Goal: Transaction & Acquisition: Purchase product/service

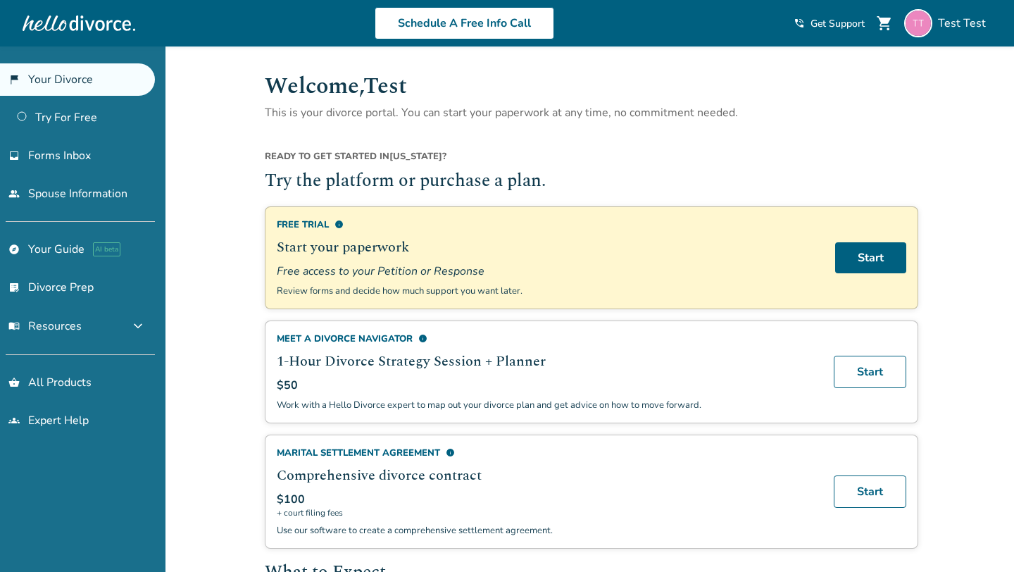
click at [75, 134] on ul "flag_2 Your Divorce Try For Free inbox Forms Inbox people Spouse Information" at bounding box center [77, 136] width 155 height 147
click at [80, 120] on link "Try For Free" at bounding box center [77, 117] width 155 height 32
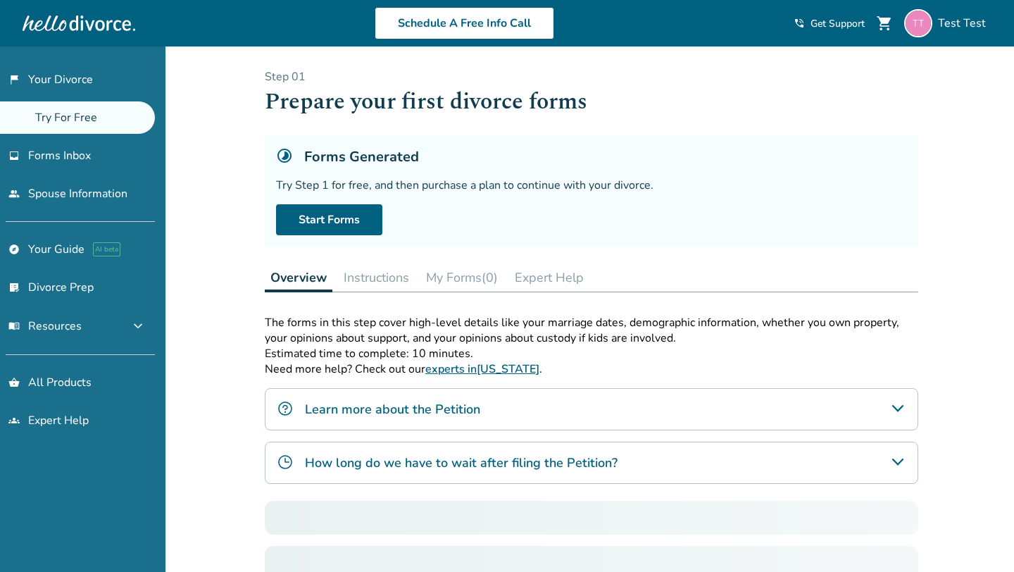
click at [57, 120] on link "Try For Free" at bounding box center [77, 117] width 155 height 32
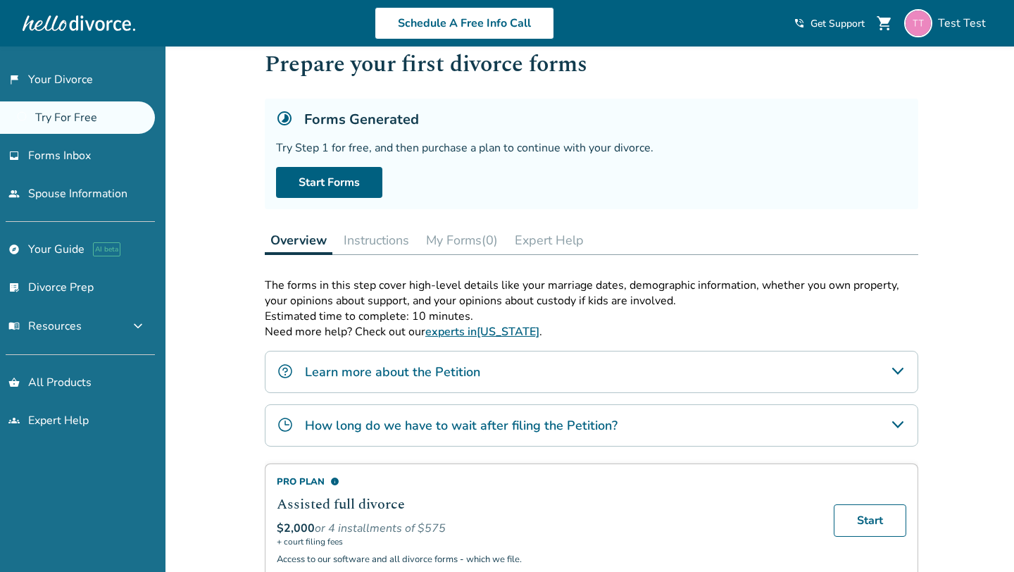
scroll to position [30, 0]
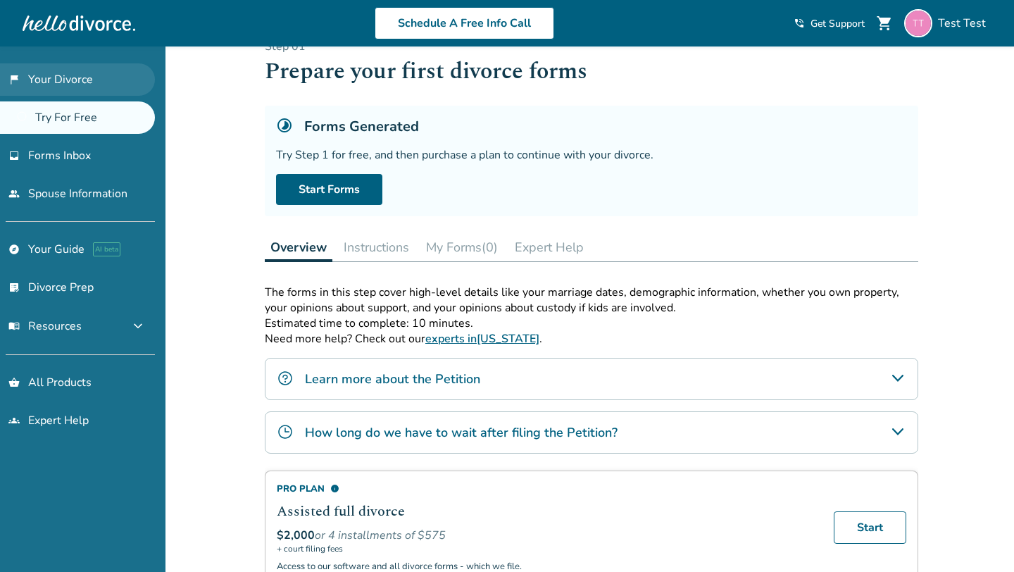
click at [32, 68] on link "flag_2 Your Divorce" at bounding box center [77, 79] width 155 height 32
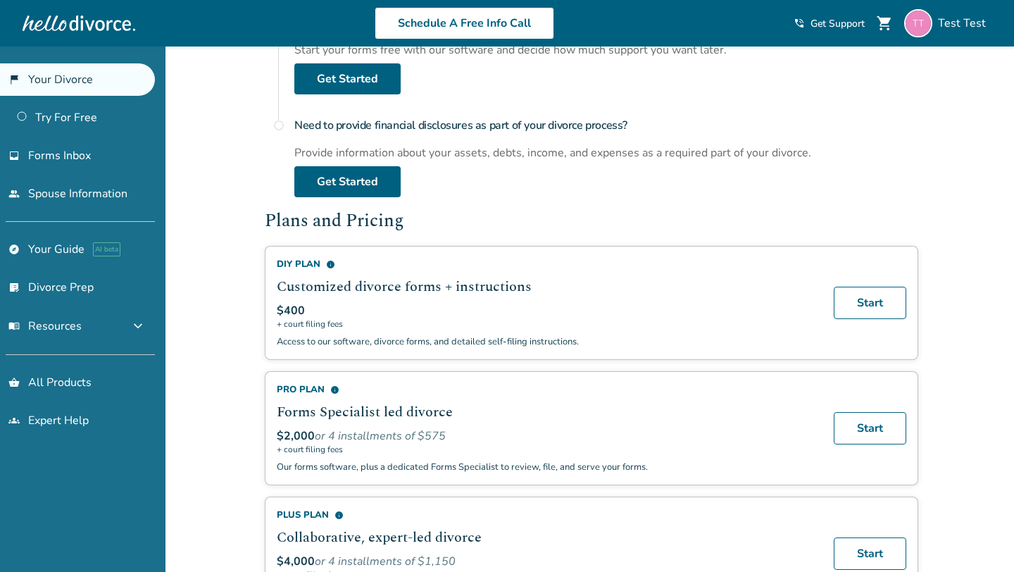
scroll to position [701, 0]
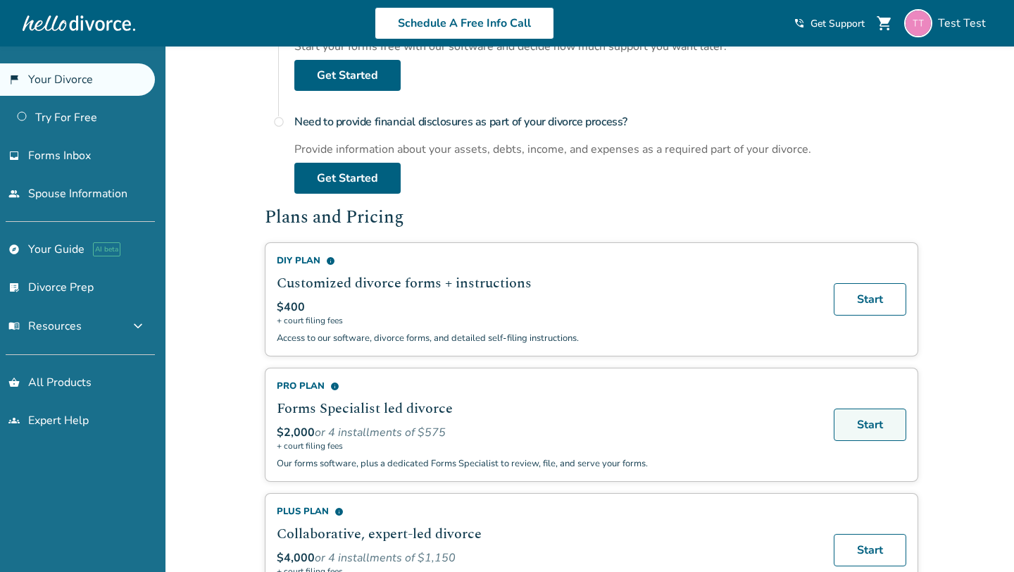
click at [876, 420] on link "Start" at bounding box center [870, 425] width 73 height 32
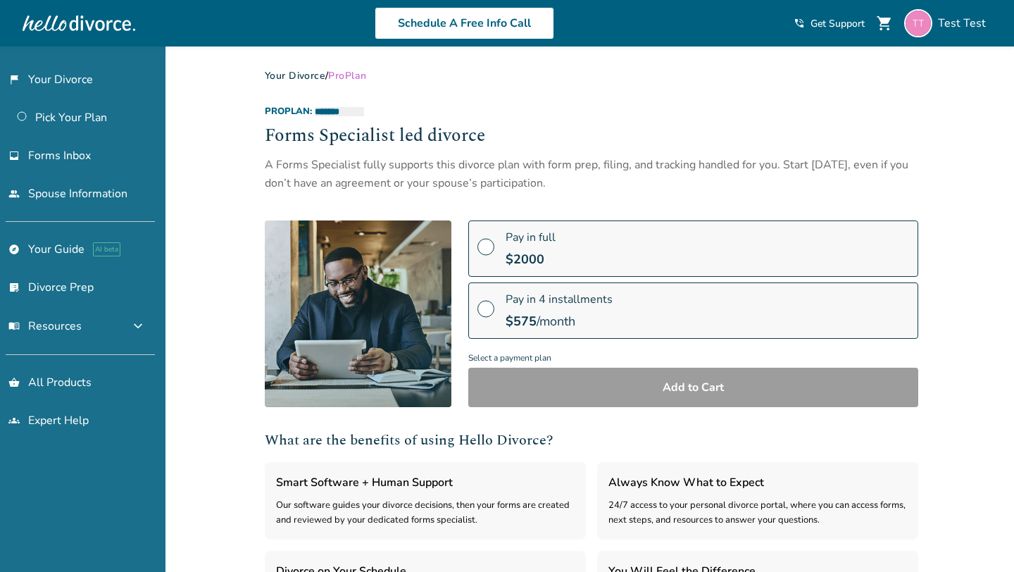
click at [492, 248] on span at bounding box center [486, 251] width 17 height 15
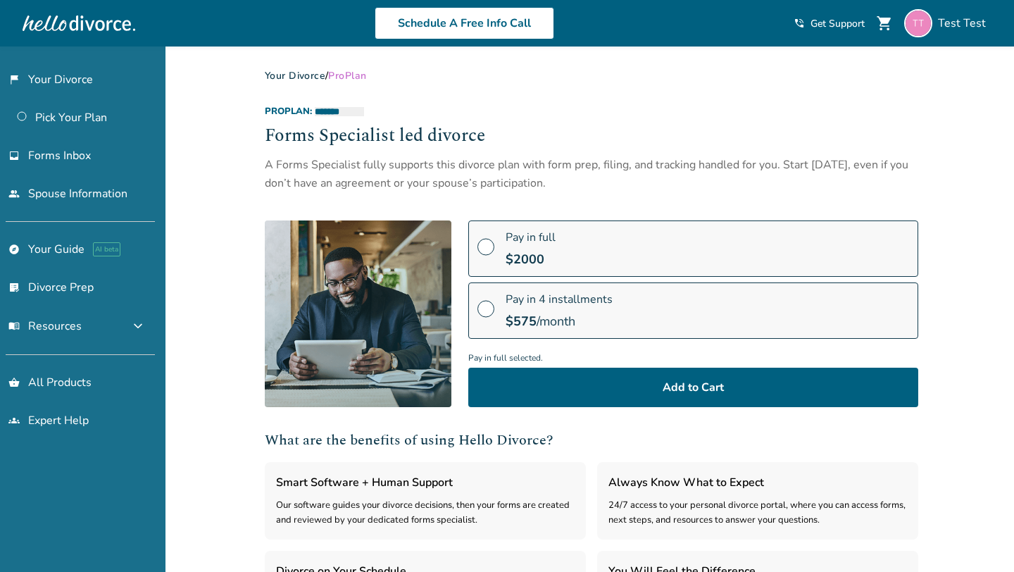
click at [532, 365] on span "Pay in full selected." at bounding box center [693, 358] width 450 height 19
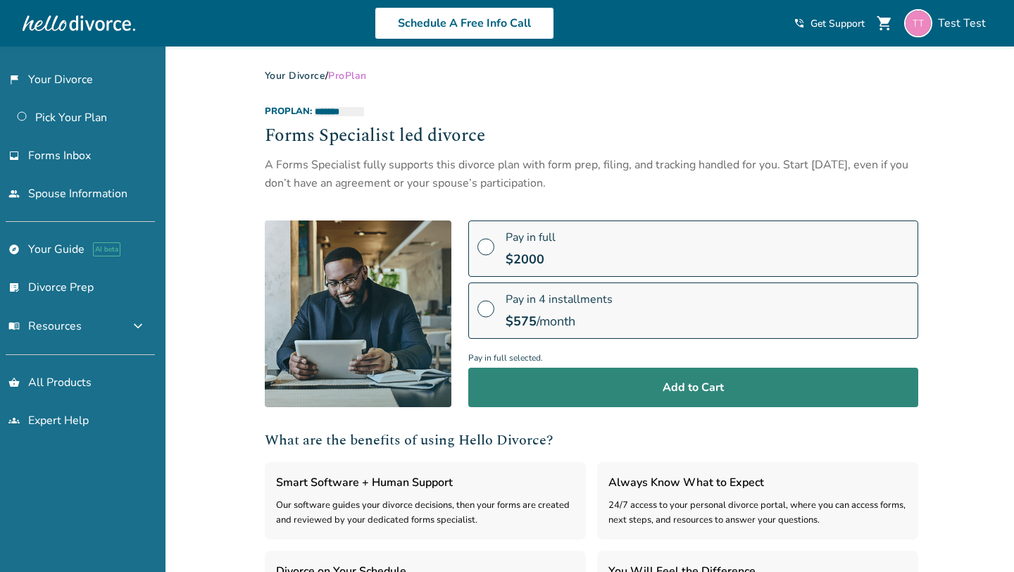
click at [526, 381] on button "Add to Cart" at bounding box center [693, 387] width 450 height 39
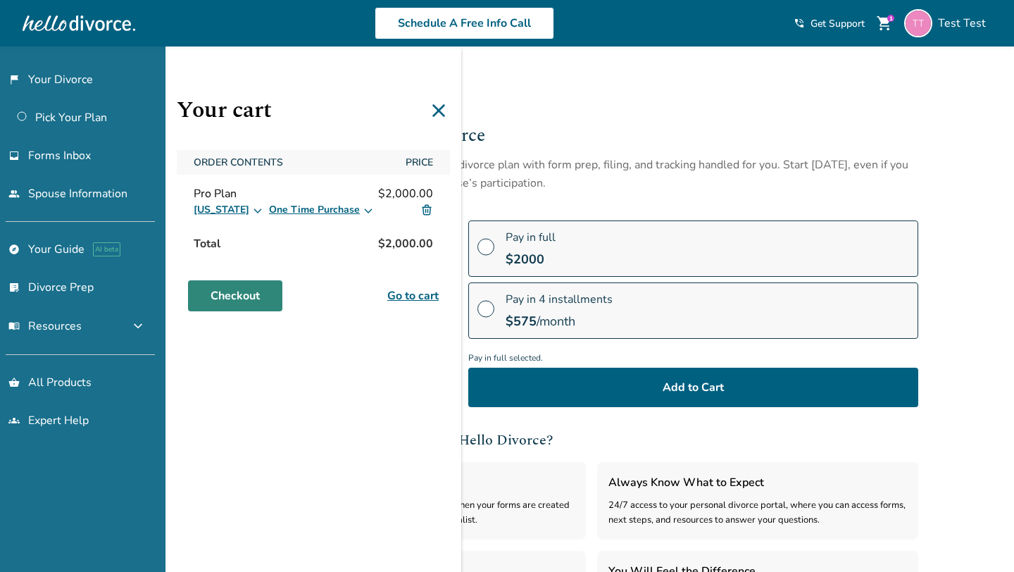
click at [244, 292] on link "Checkout" at bounding box center [235, 295] width 94 height 31
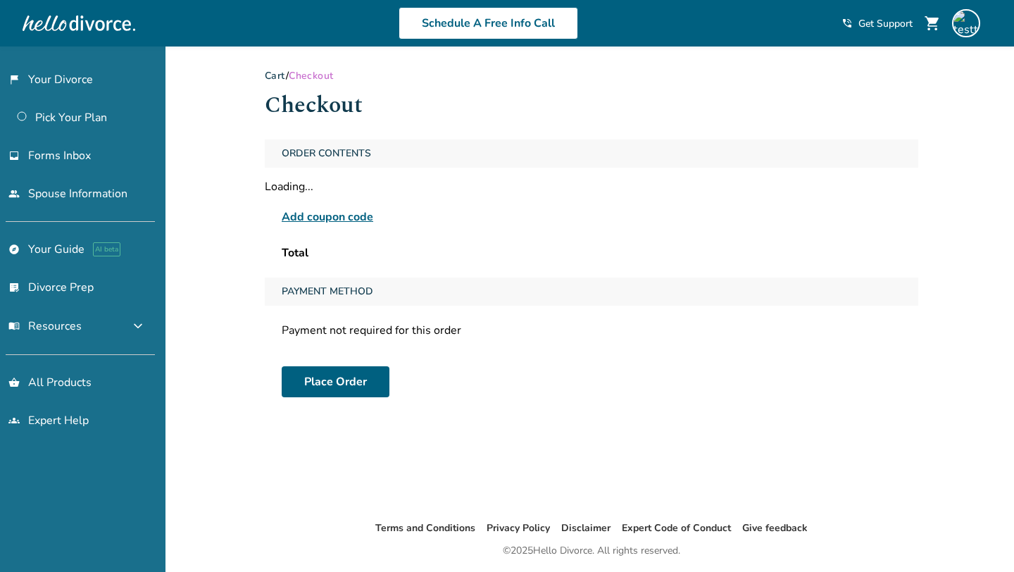
click at [313, 216] on span "Add coupon code" at bounding box center [328, 217] width 92 height 17
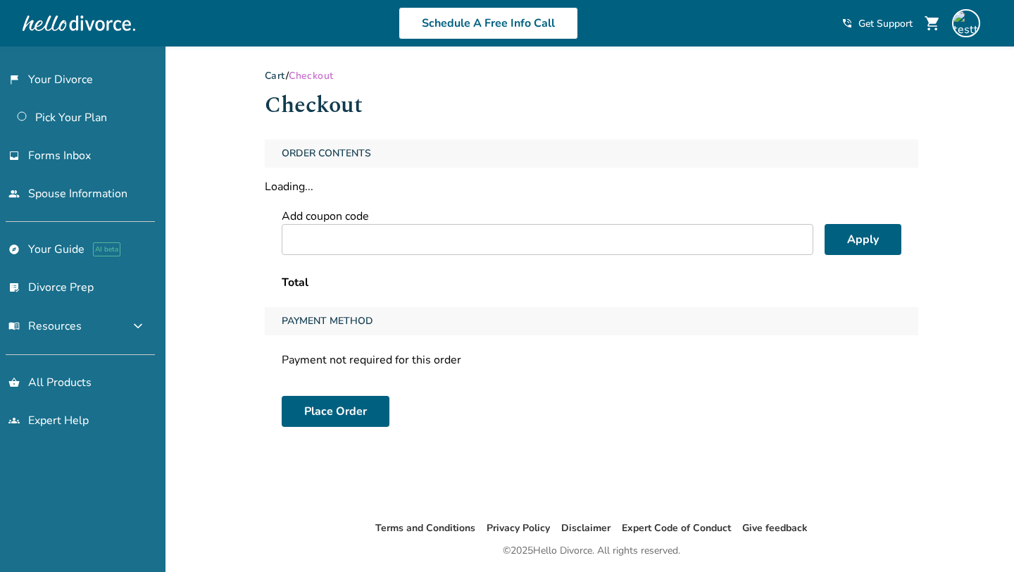
click at [334, 232] on input "text" at bounding box center [548, 239] width 532 height 31
paste input "**********"
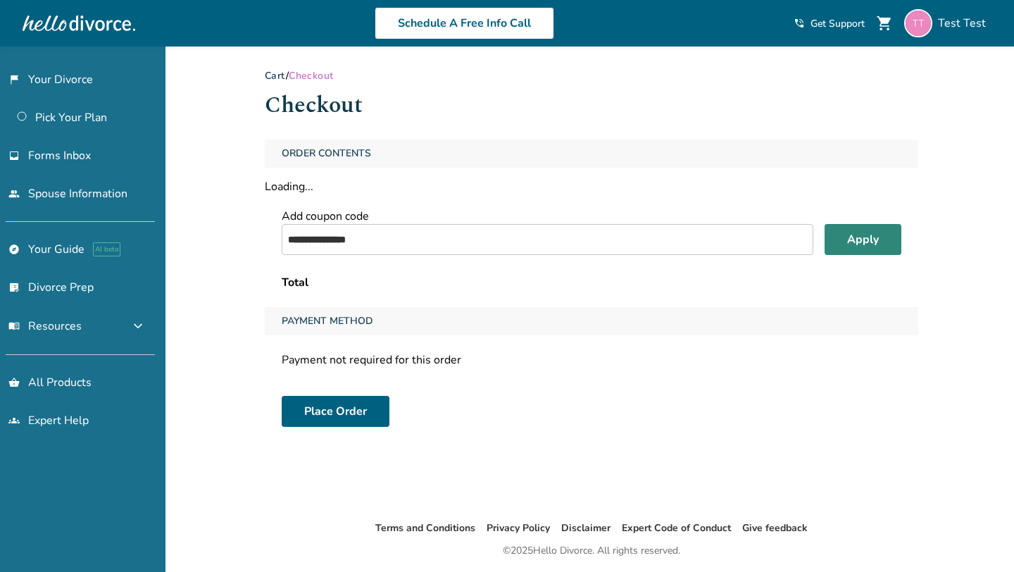
type input "**********"
click at [866, 236] on div "**********" at bounding box center [592, 217] width 654 height 156
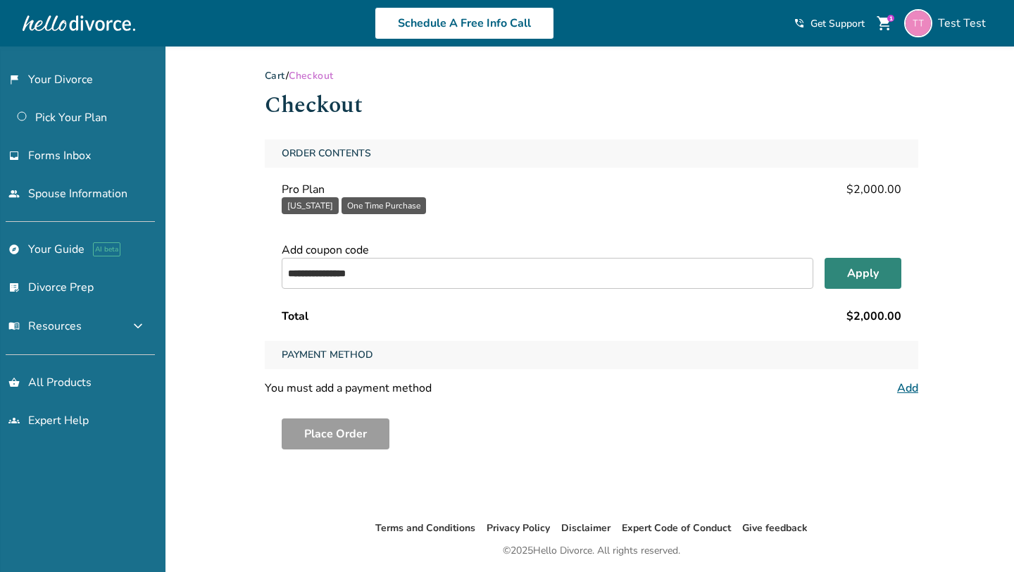
click at [869, 276] on button "Apply" at bounding box center [863, 273] width 77 height 31
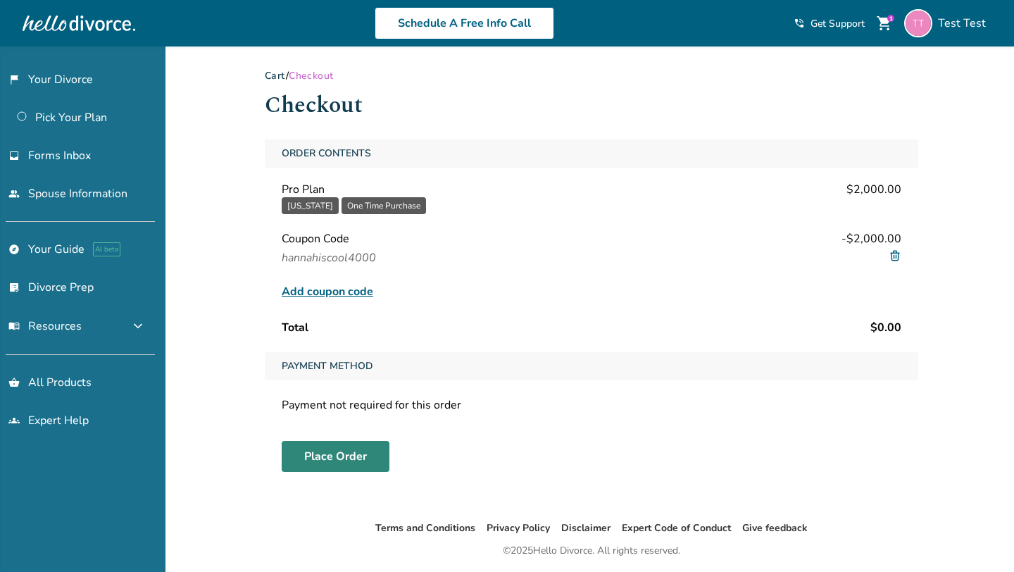
click at [330, 457] on button "Place Order" at bounding box center [336, 456] width 108 height 31
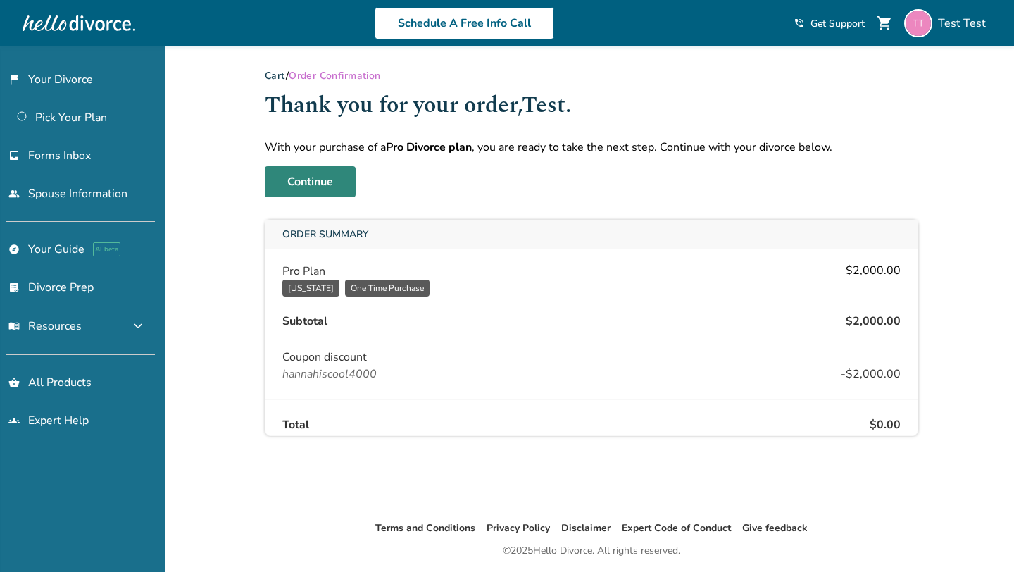
click at [315, 185] on link "Continue" at bounding box center [310, 181] width 91 height 31
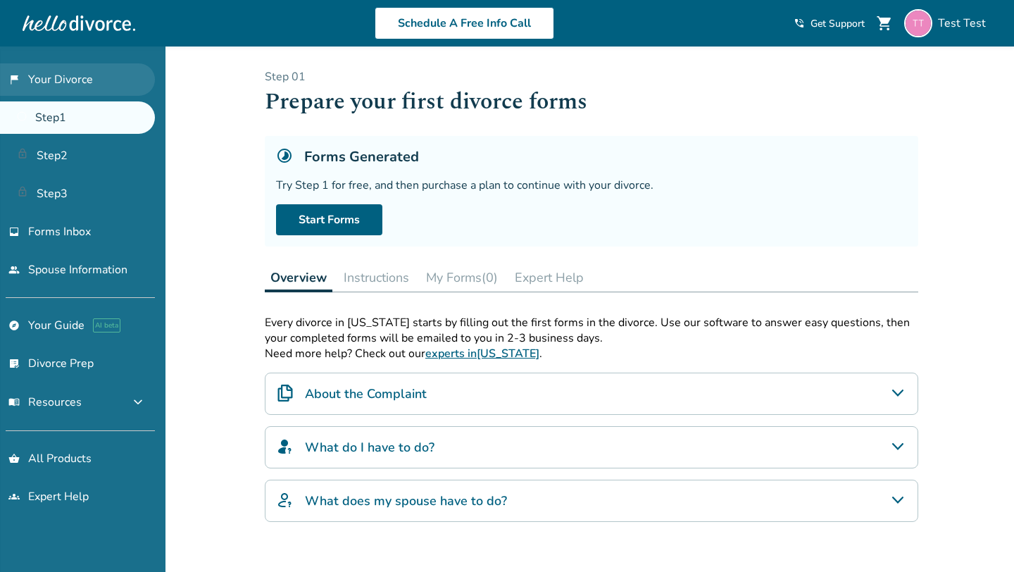
click at [87, 79] on link "flag_2 Your Divorce" at bounding box center [77, 79] width 155 height 32
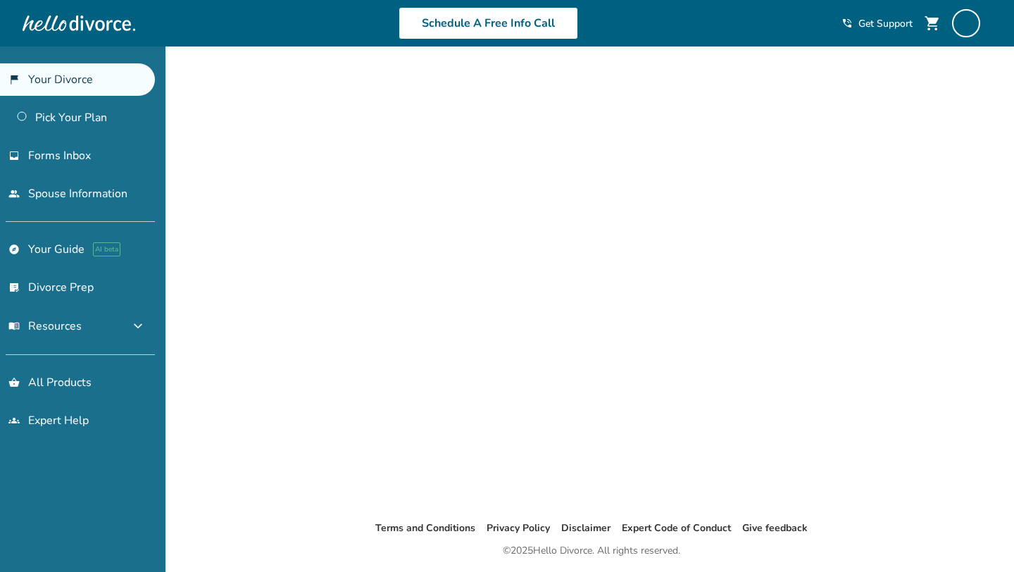
scroll to position [46, 0]
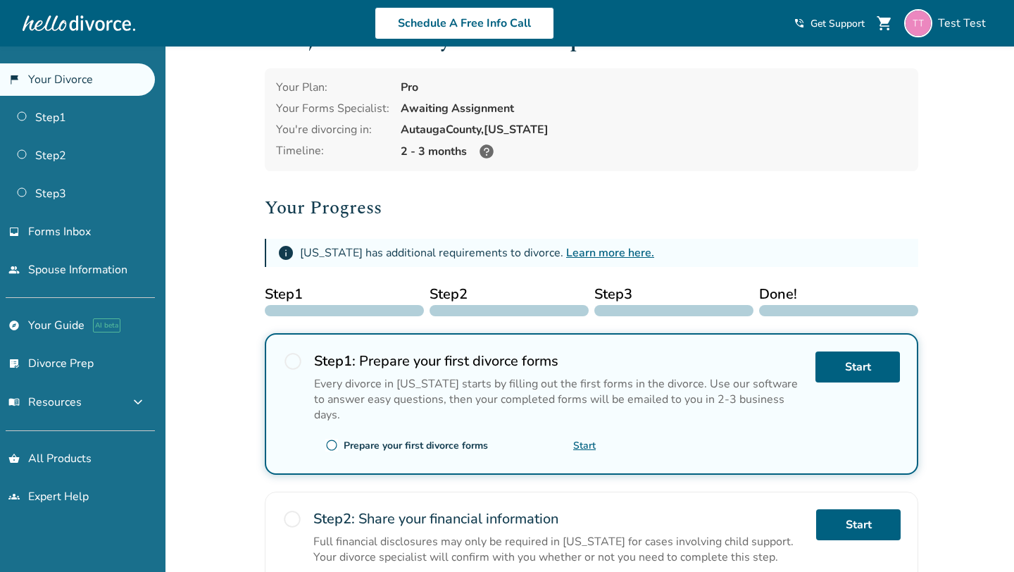
click at [247, 330] on div "Added to cart Test , welcome to your divorce platform. Your Plan: Pro Your Form…" at bounding box center [507, 461] width 1014 height 923
click at [246, 293] on div "Added to cart Test , welcome to your divorce platform. Your Plan: Pro Your Form…" at bounding box center [507, 461] width 1014 height 923
click at [243, 266] on div "Added to cart Test , welcome to your divorce platform. Your Plan: Pro Your Form…" at bounding box center [507, 461] width 1014 height 923
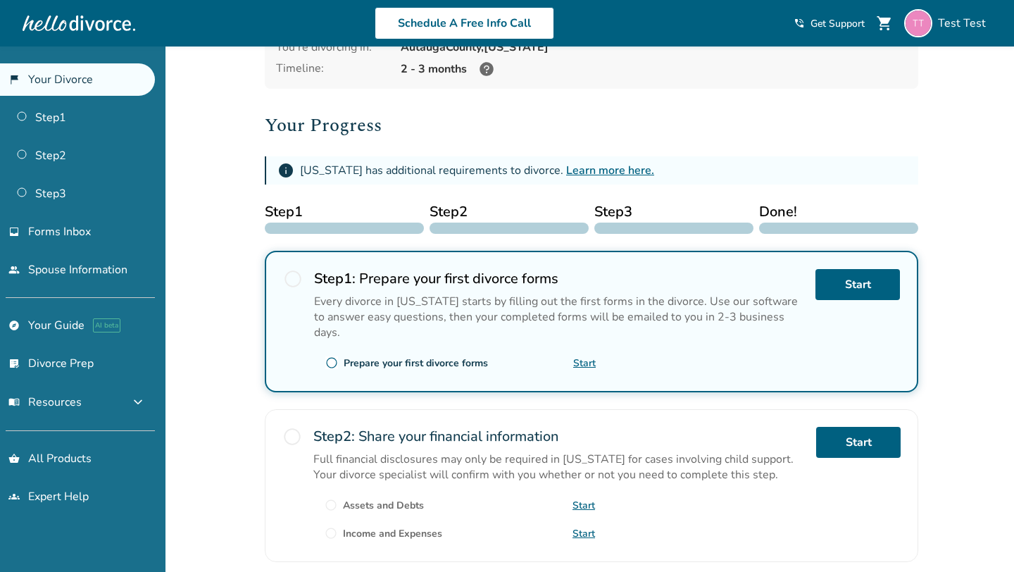
scroll to position [132, 0]
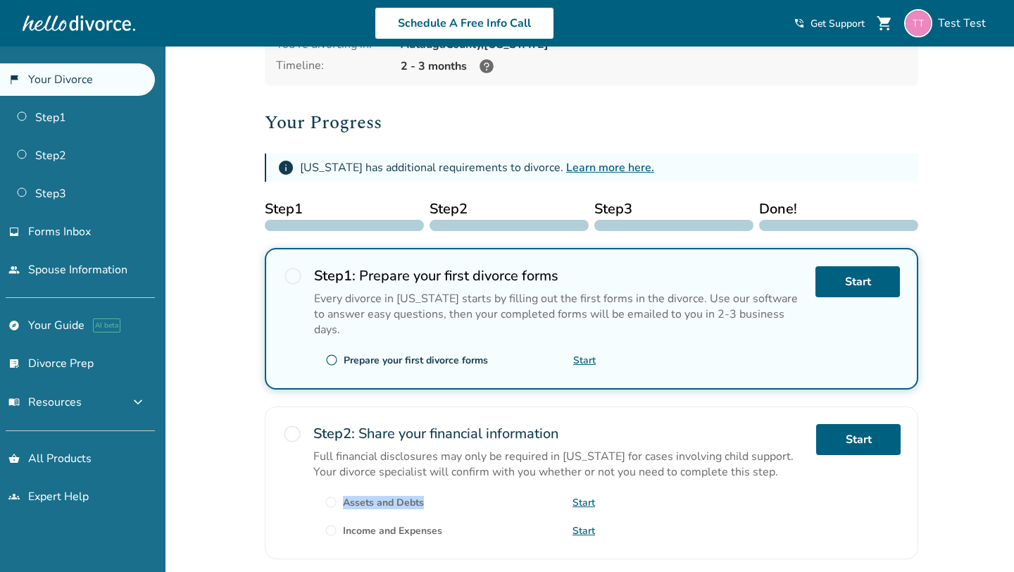
drag, startPoint x: 433, startPoint y: 485, endPoint x: 347, endPoint y: 485, distance: 86.7
click at [347, 491] on div "radio_button_unchecked Assets and Debts Start" at bounding box center [454, 502] width 282 height 23
copy div "Assets and Debts"
drag, startPoint x: 449, startPoint y: 509, endPoint x: 344, endPoint y: 509, distance: 105.7
click at [344, 519] on div "radio_button_unchecked Income and Expenses Start" at bounding box center [454, 530] width 282 height 23
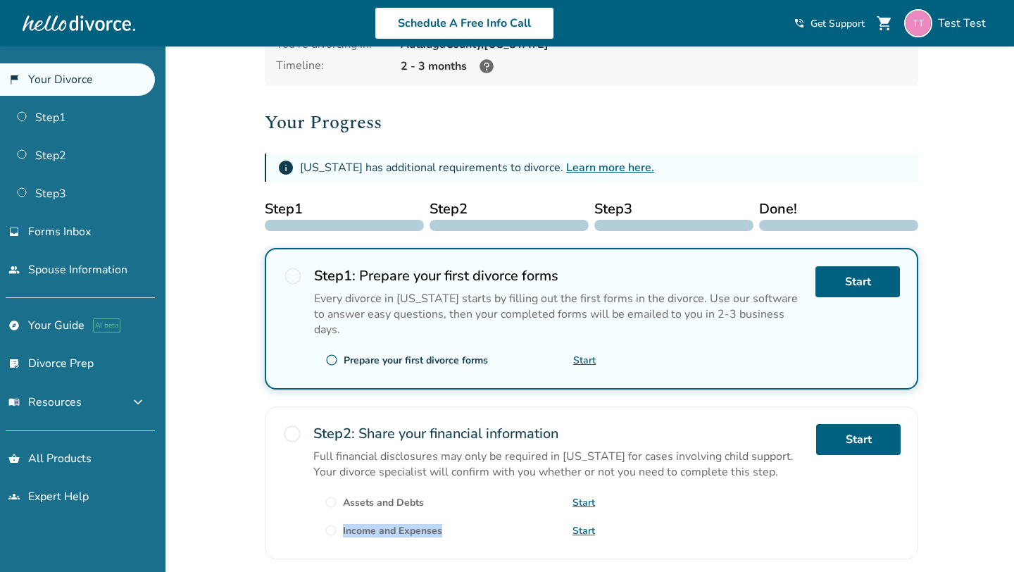
copy div "Income and Expenses"
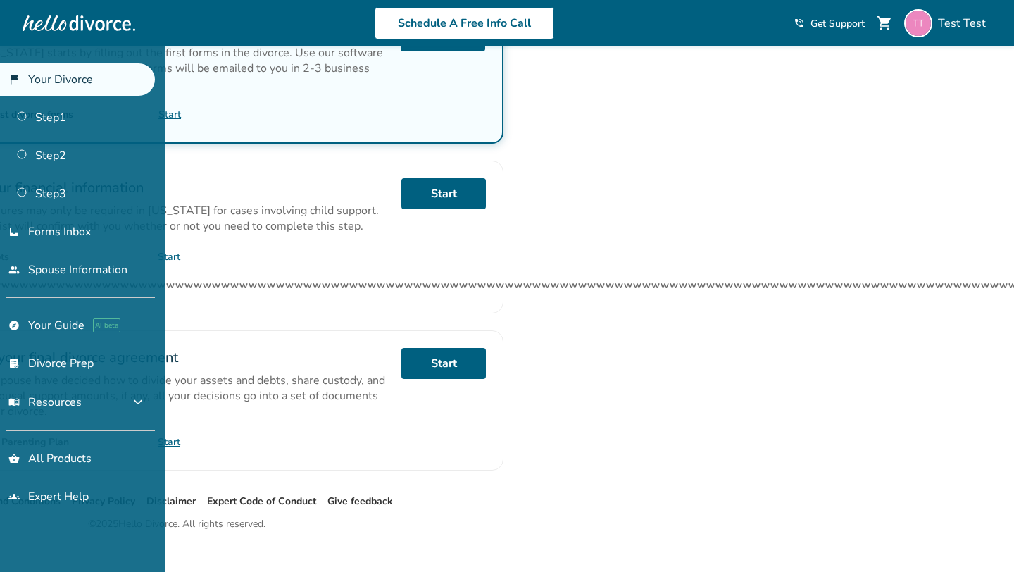
scroll to position [0, 1253]
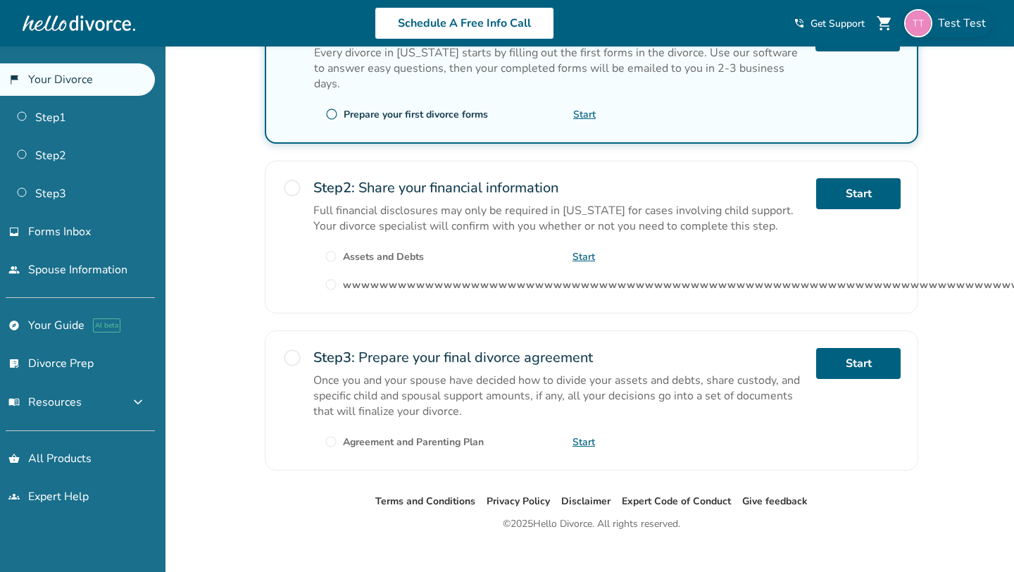
click at [941, 28] on span "Test Test" at bounding box center [965, 22] width 54 height 15
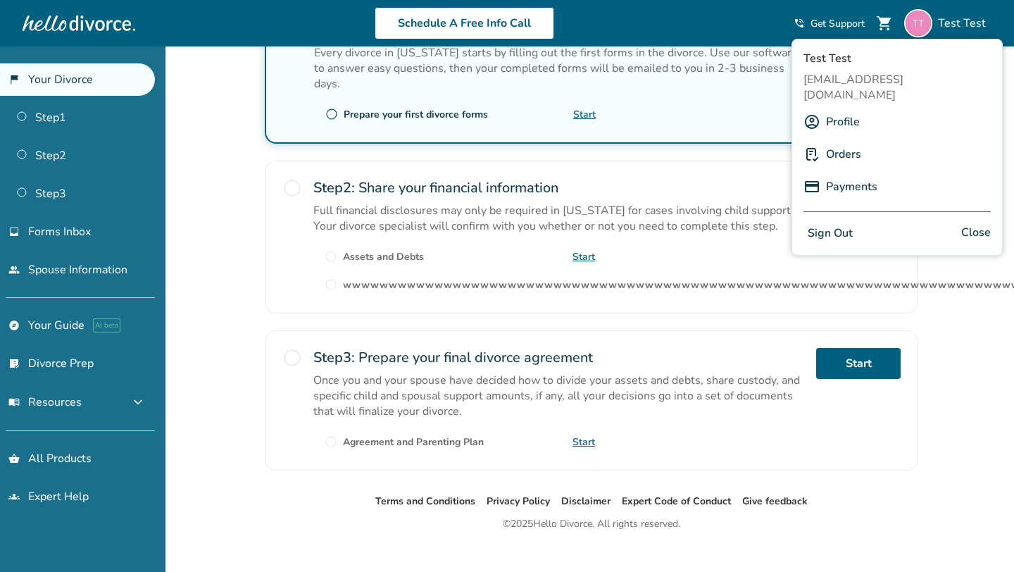
click at [845, 108] on link "Profile" at bounding box center [843, 121] width 34 height 27
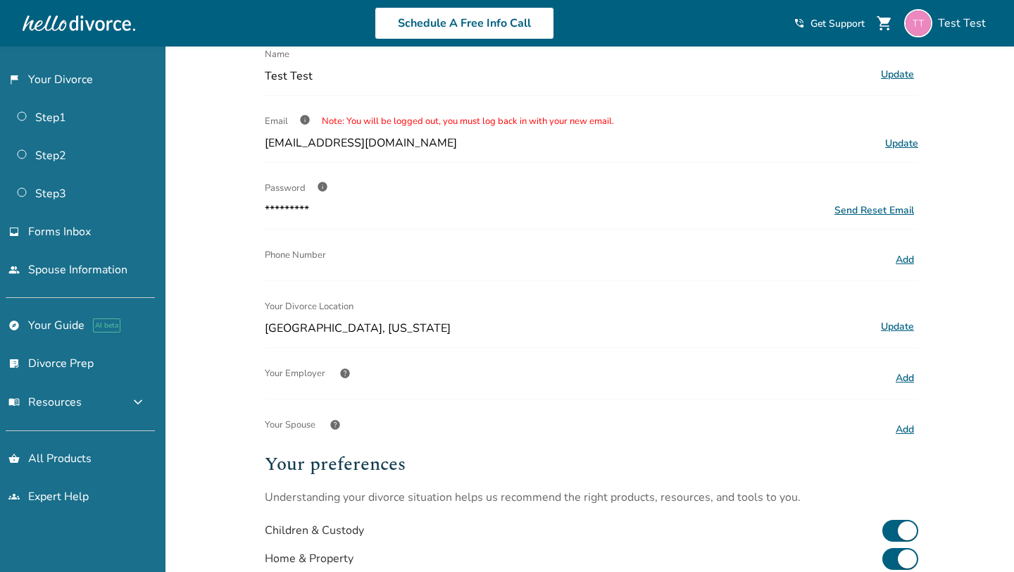
scroll to position [78, 0]
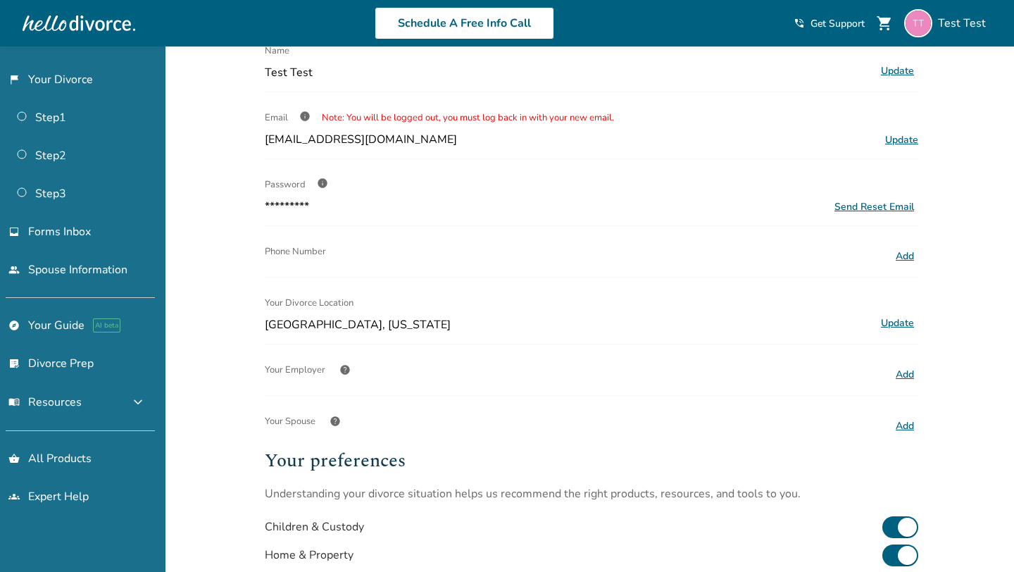
click at [230, 182] on div "Added to cart Profile Name Test Test Update Email info Note: You will be logged…" at bounding box center [507, 399] width 1014 height 863
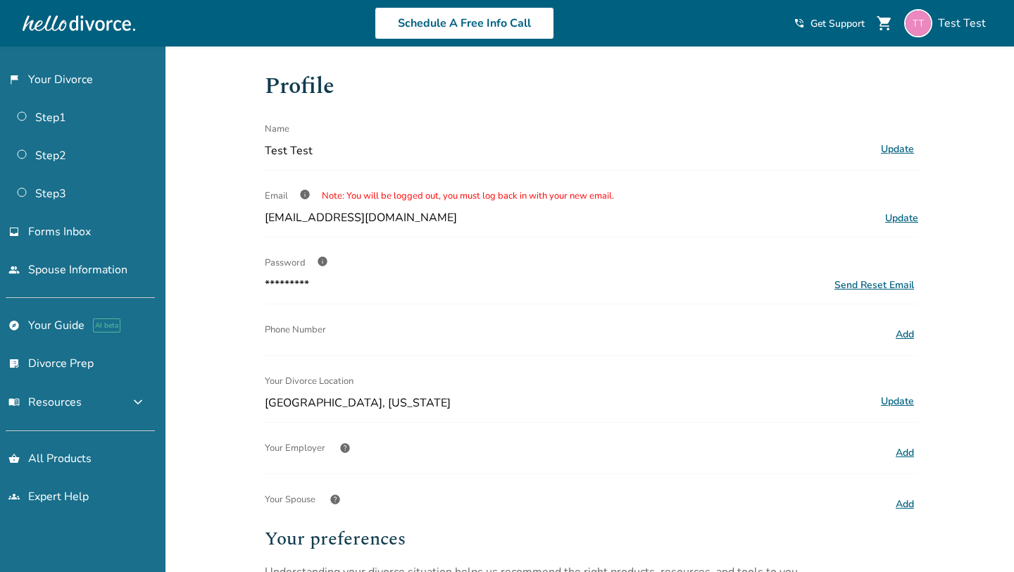
scroll to position [78, 0]
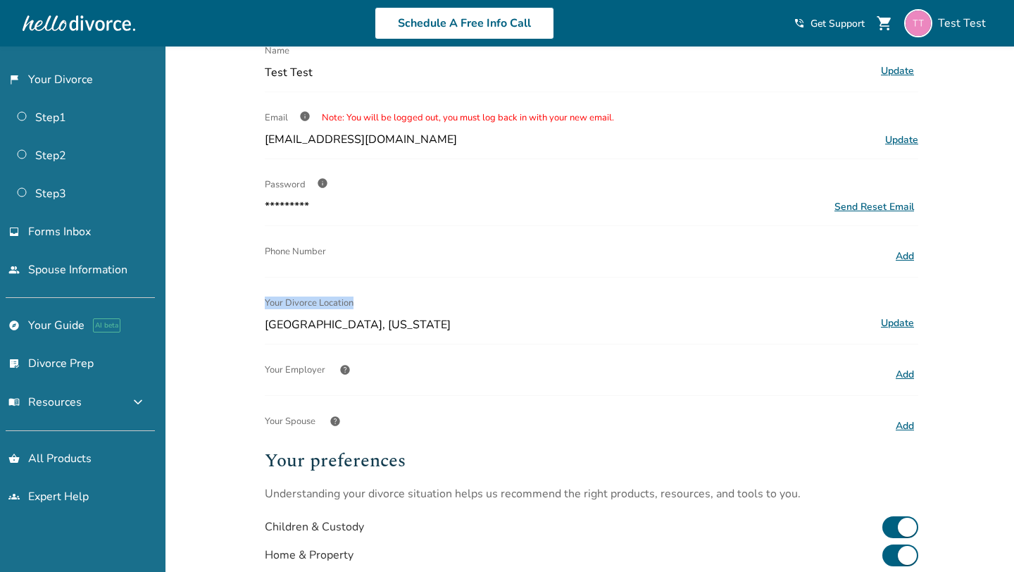
drag, startPoint x: 259, startPoint y: 302, endPoint x: 366, endPoint y: 304, distance: 107.8
click at [366, 304] on div "Profile Name Test Test Update Email info Note: You will be logged out, you must…" at bounding box center [592, 350] width 676 height 764
copy span "Your Divorce Location"
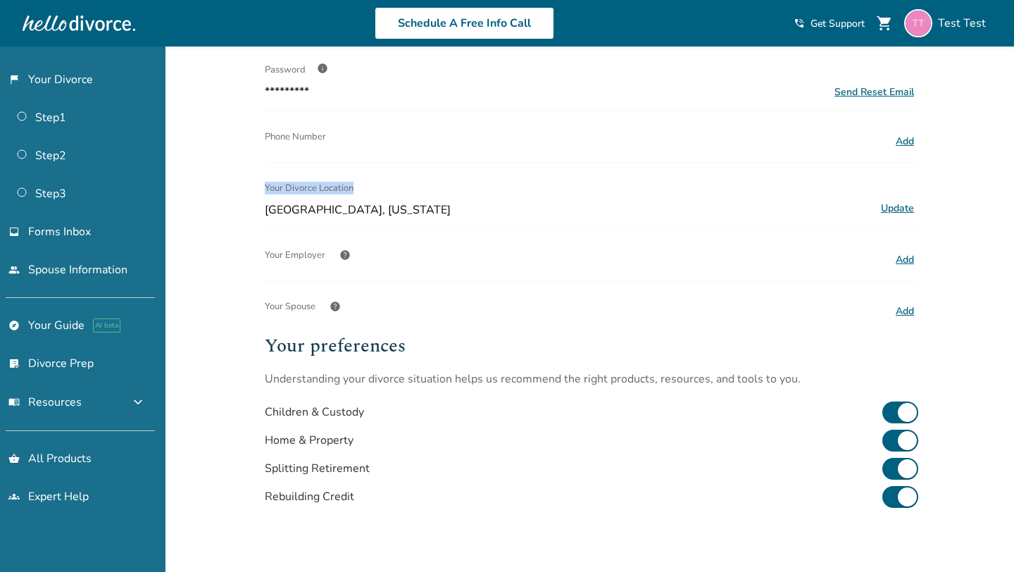
scroll to position [195, 0]
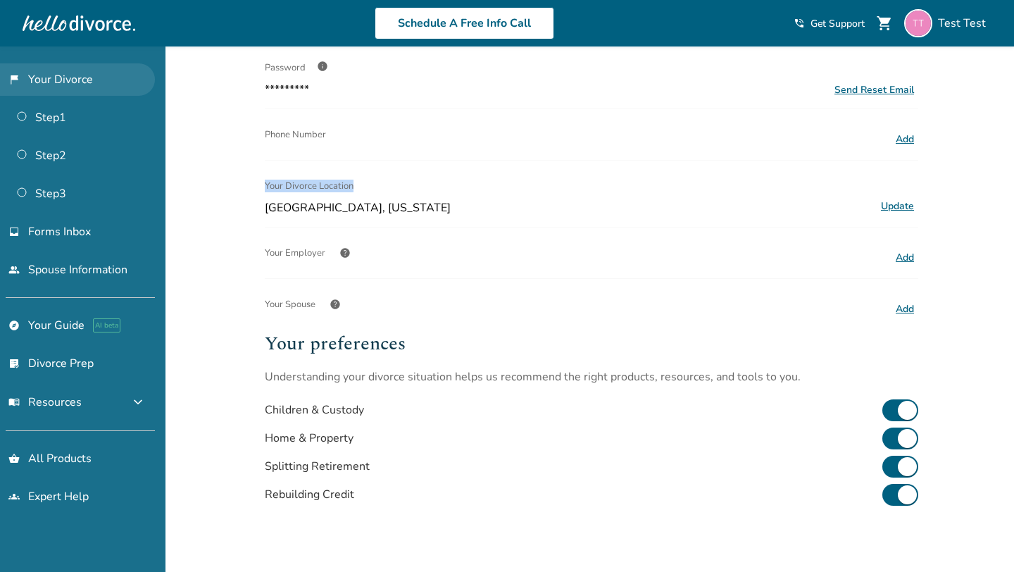
click at [80, 83] on link "flag_2 Your Divorce" at bounding box center [77, 79] width 155 height 32
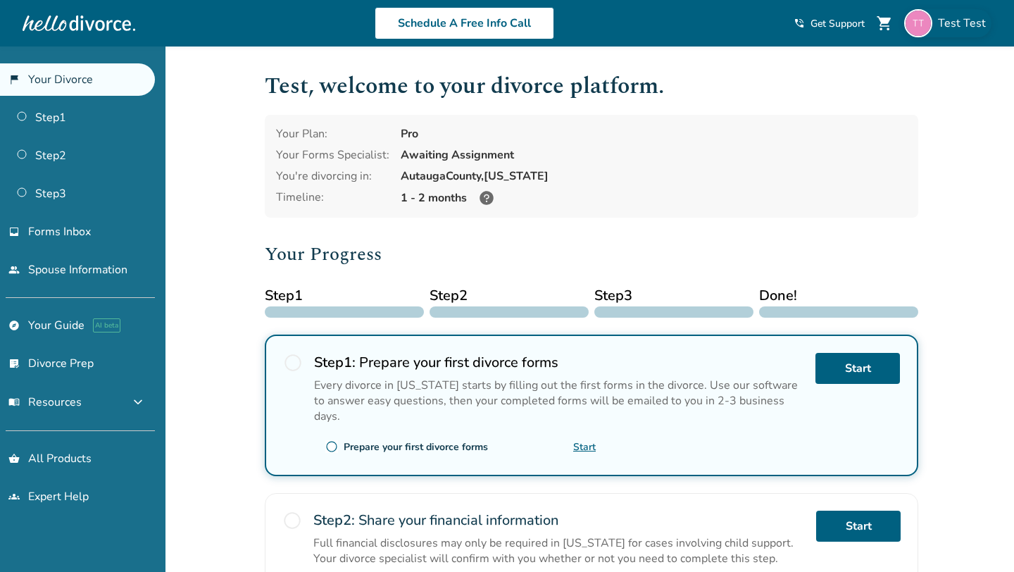
click at [976, 31] on div "Test Test" at bounding box center [948, 23] width 87 height 28
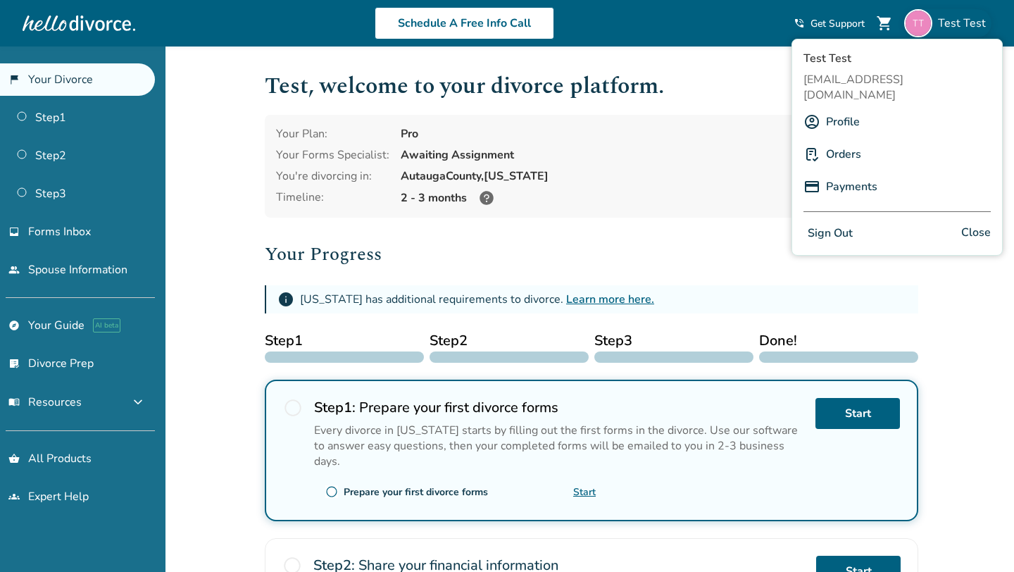
click at [838, 108] on link "Profile" at bounding box center [843, 121] width 34 height 27
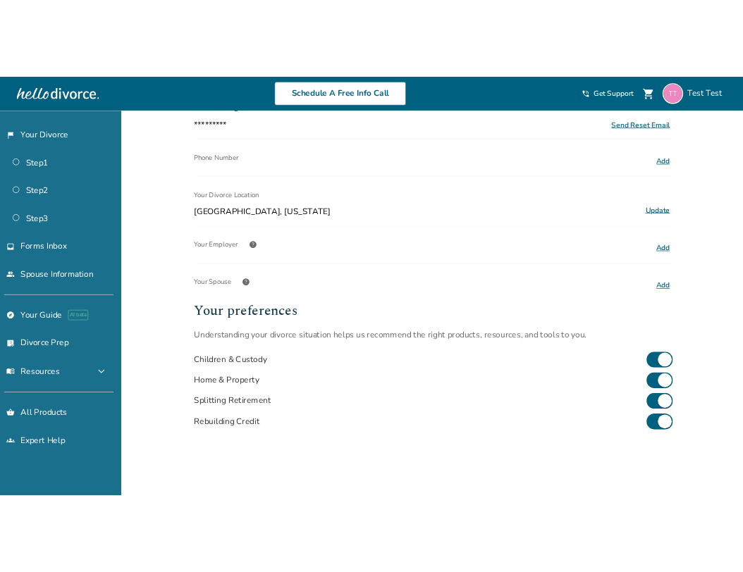
scroll to position [335, 0]
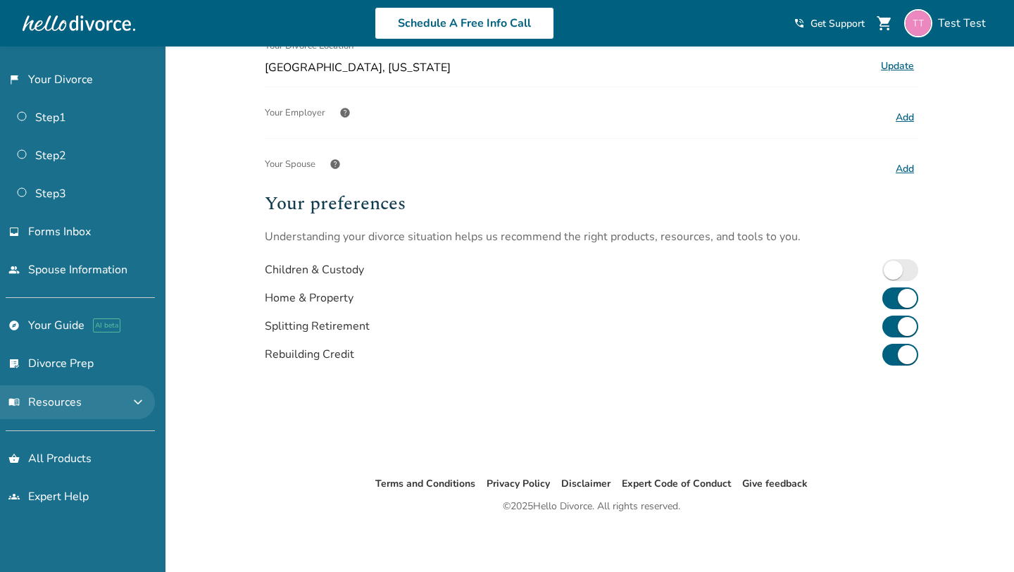
click at [142, 394] on span "expand_more" at bounding box center [138, 402] width 17 height 17
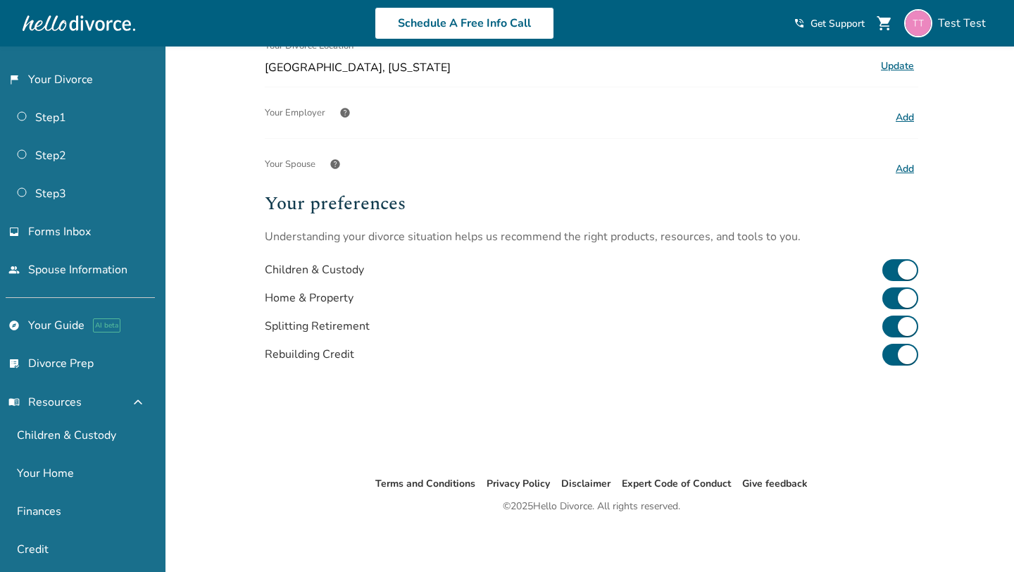
click at [936, 232] on div "Added to cart Profile Name Test Test Update Email info Note: You will be logged…" at bounding box center [507, 142] width 1014 height 863
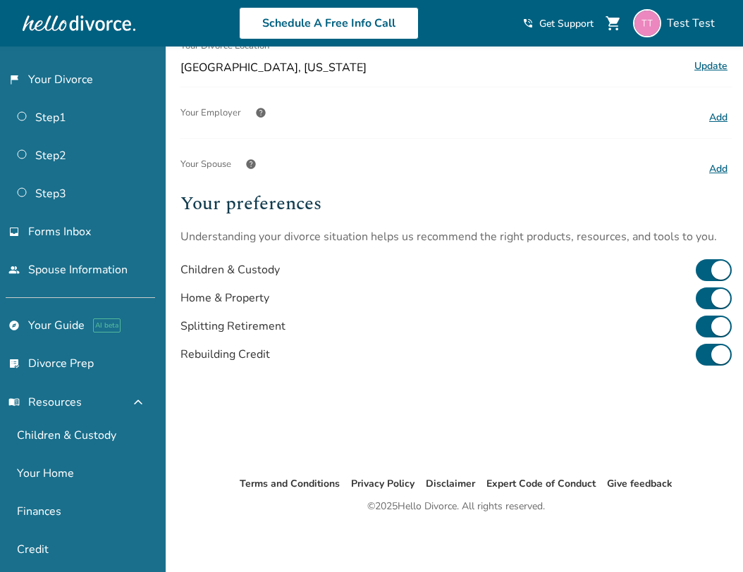
click at [518, 423] on div "Your preferences Understanding your divorce situation helps us recommend the ri…" at bounding box center [455, 321] width 551 height 263
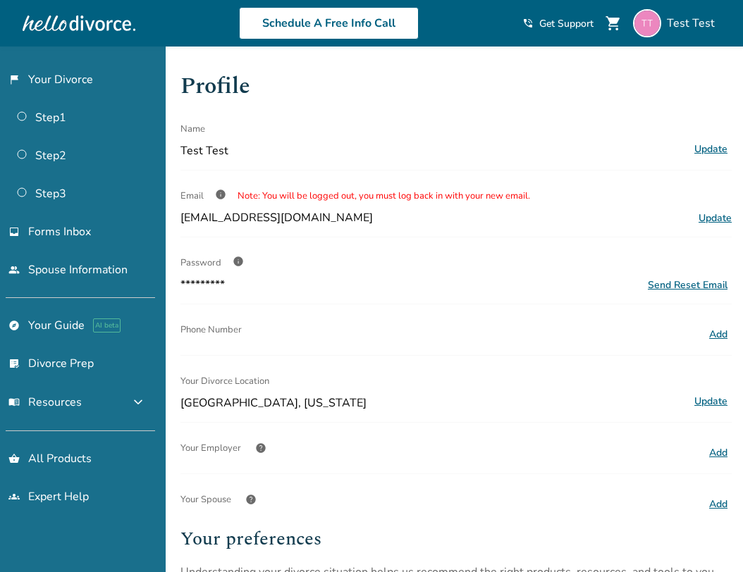
scroll to position [335, 0]
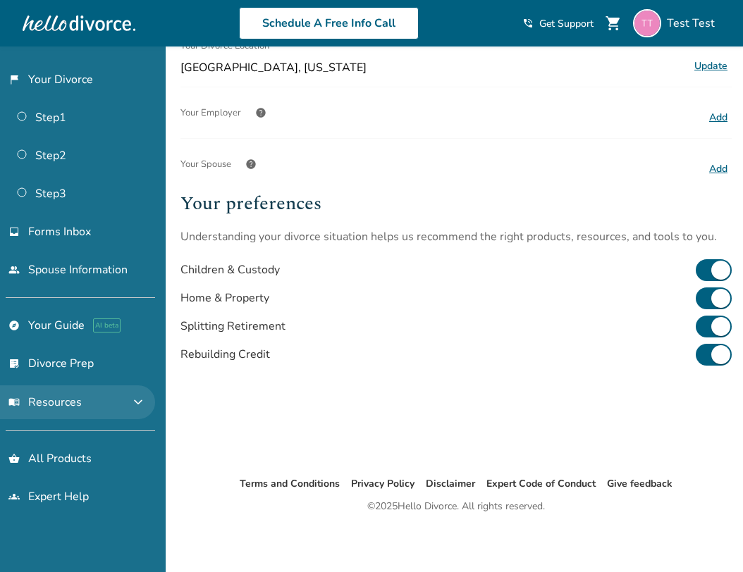
click at [142, 394] on span "expand_more" at bounding box center [138, 402] width 17 height 17
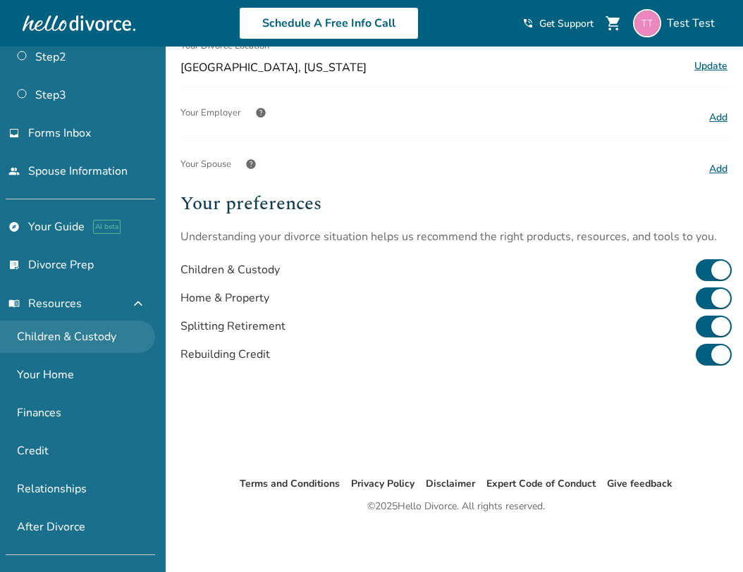
scroll to position [102, 0]
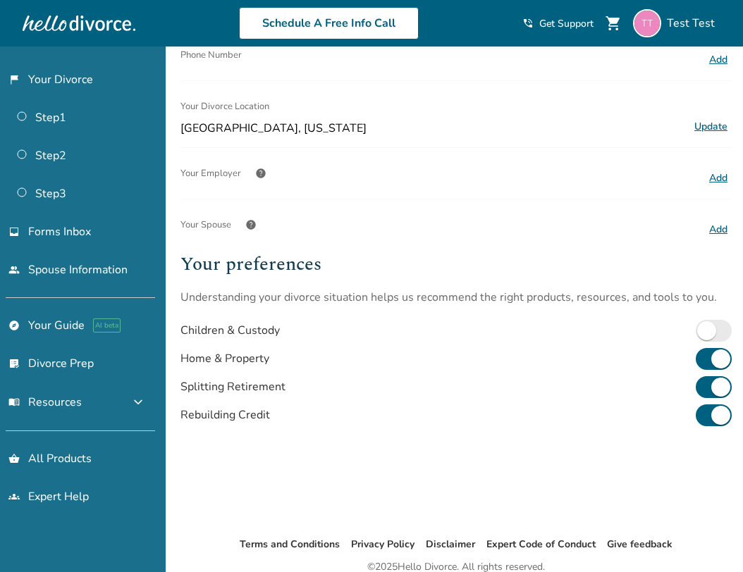
scroll to position [335, 0]
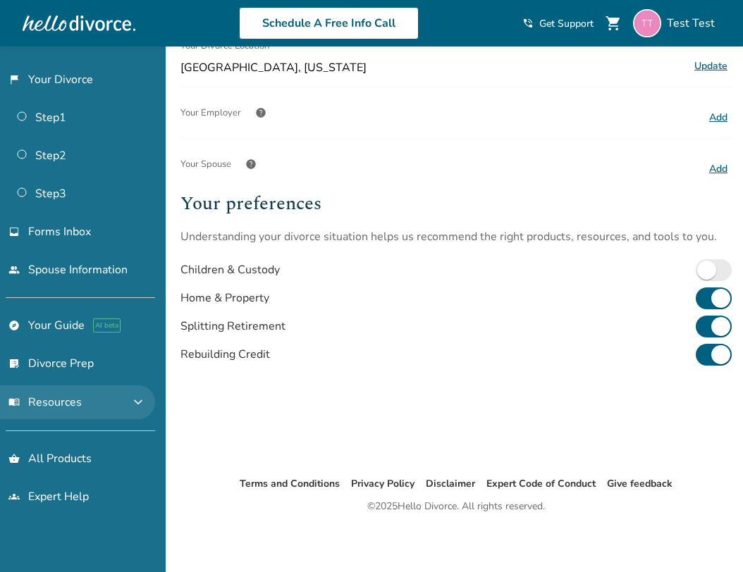
click at [145, 401] on span "expand_more" at bounding box center [138, 402] width 17 height 17
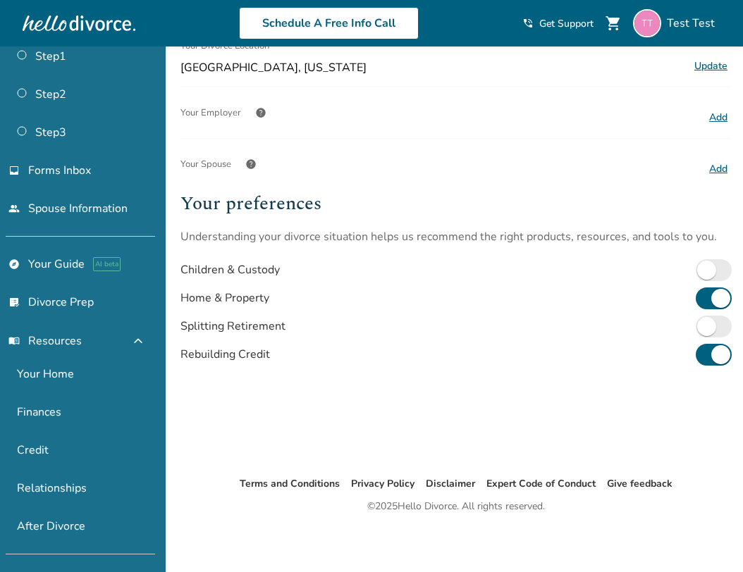
scroll to position [92, 0]
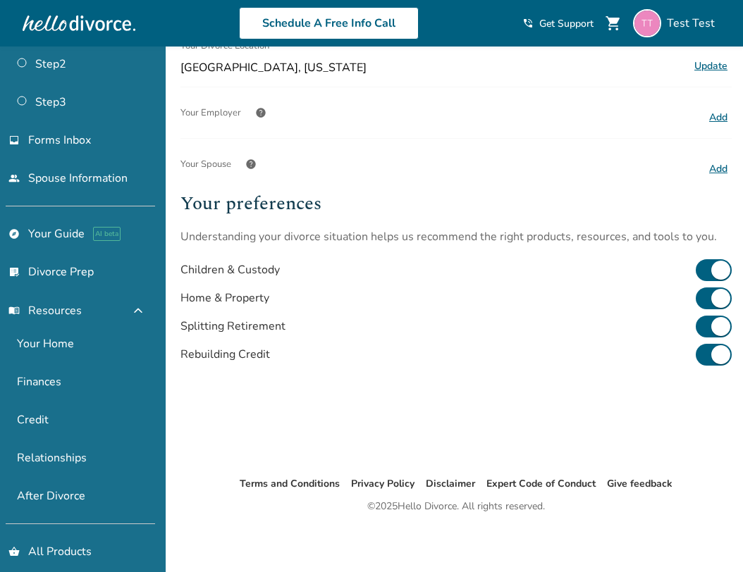
click at [347, 421] on div "Your preferences Understanding your divorce situation helps us recommend the ri…" at bounding box center [455, 321] width 551 height 263
